Goal: Information Seeking & Learning: Learn about a topic

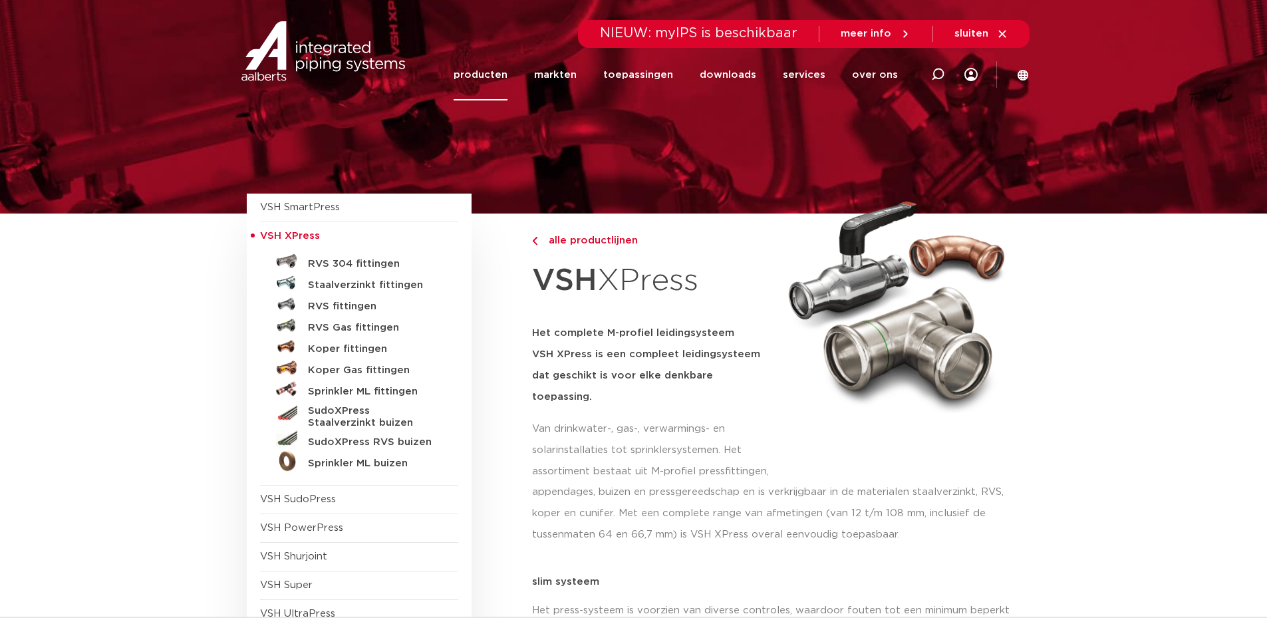
click at [795, 436] on div at bounding box center [896, 333] width 234 height 226
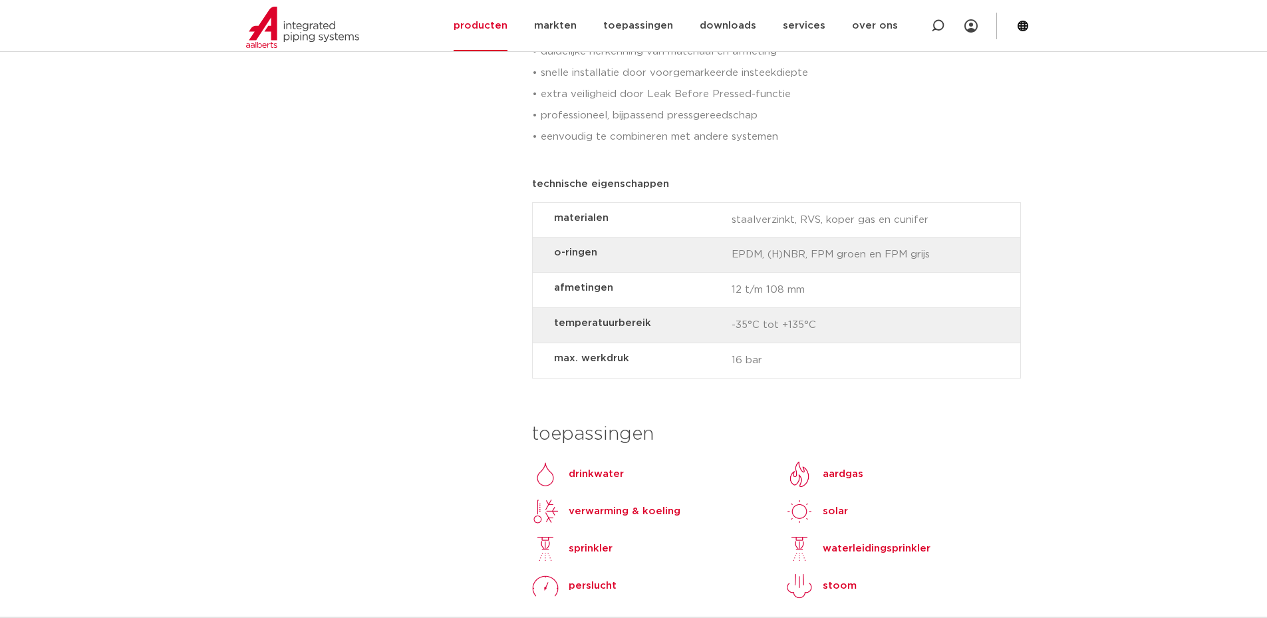
scroll to position [997, 0]
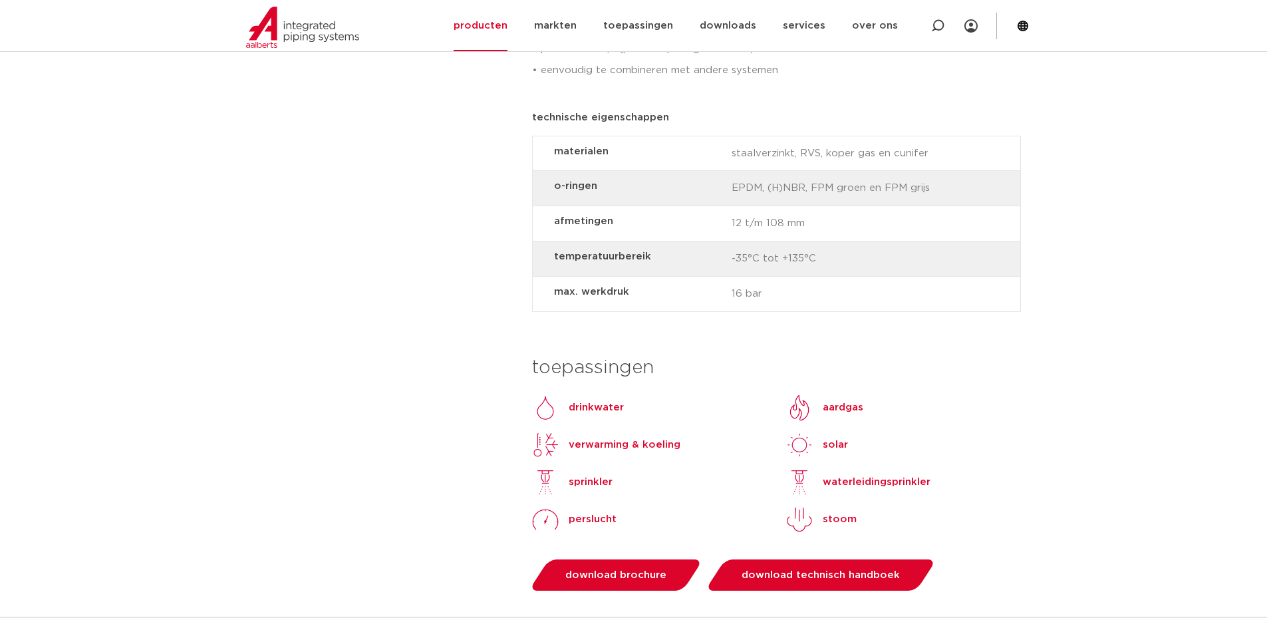
click at [567, 511] on div "perslucht" at bounding box center [588, 519] width 58 height 16
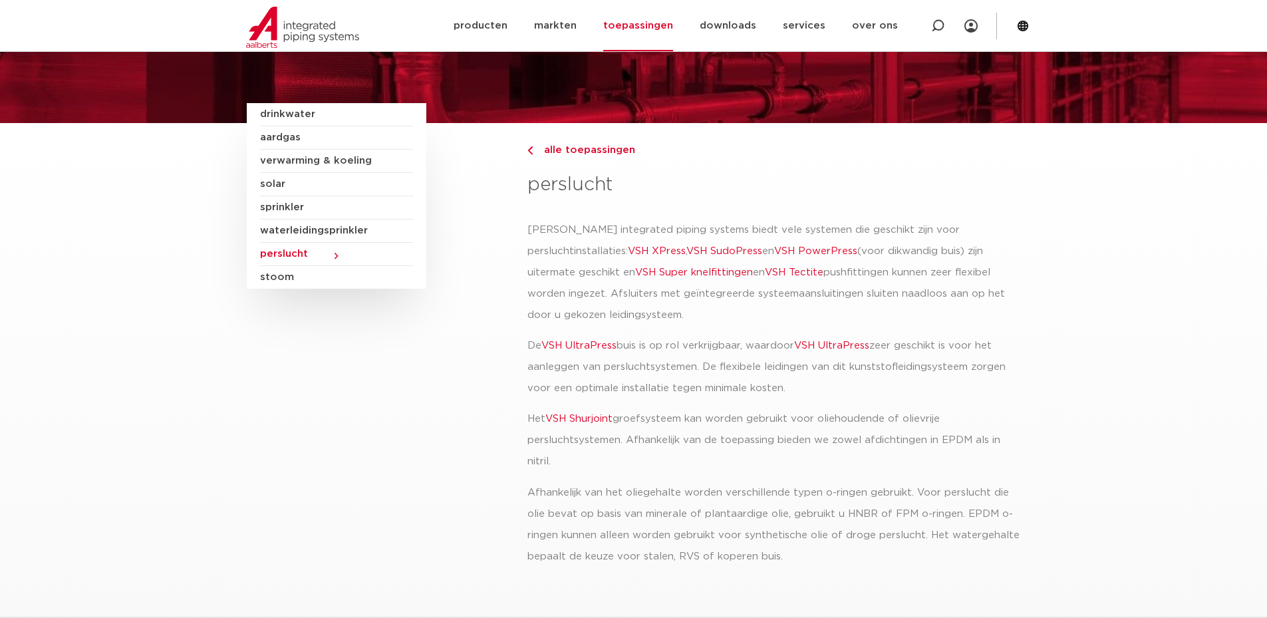
scroll to position [66, 0]
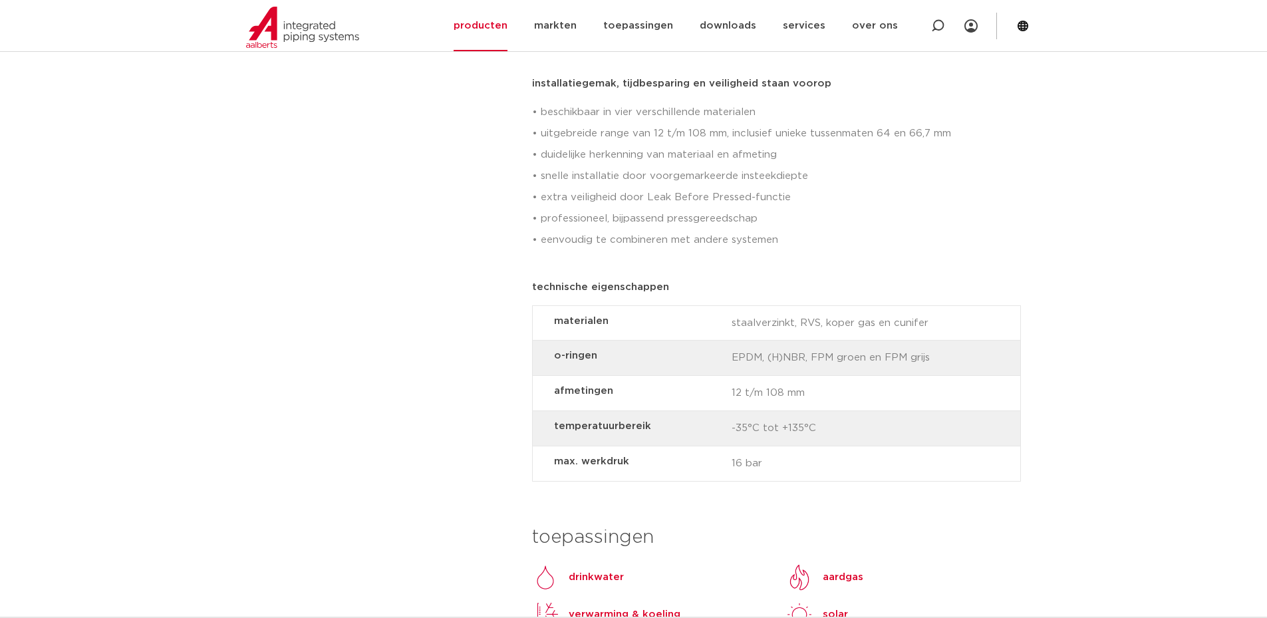
scroll to position [798, 0]
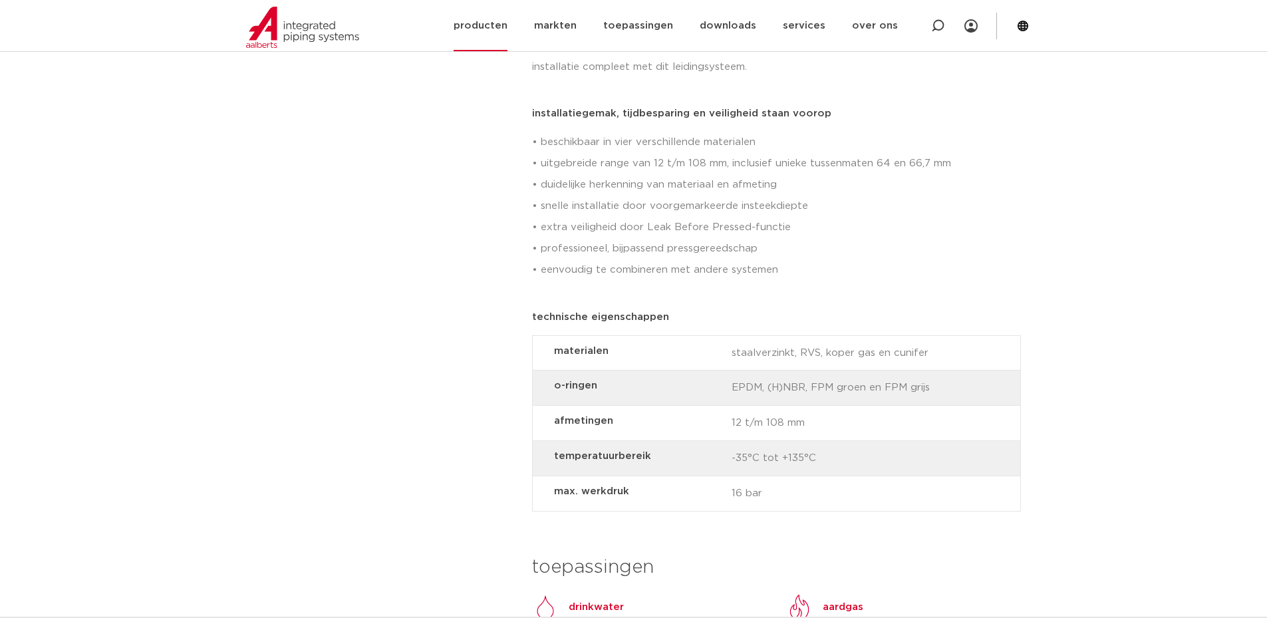
drag, startPoint x: 329, startPoint y: 164, endPoint x: 499, endPoint y: 6, distance: 232.4
click at [338, 157] on div "VSH SmartPress afsluiters VSH XPress VSH Super" at bounding box center [377, 536] width 279 height 2281
